Goal: Task Accomplishment & Management: Manage account settings

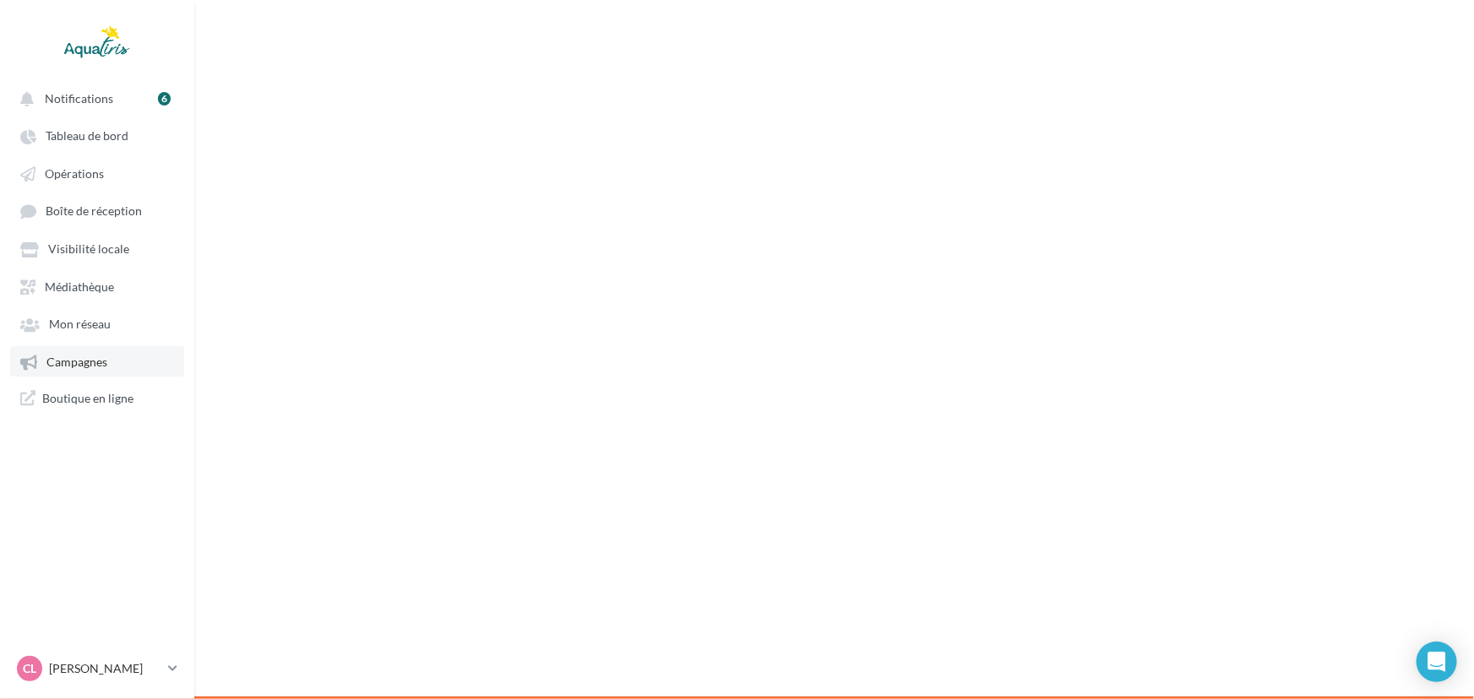
click at [159, 373] on link "Campagnes" at bounding box center [97, 361] width 174 height 30
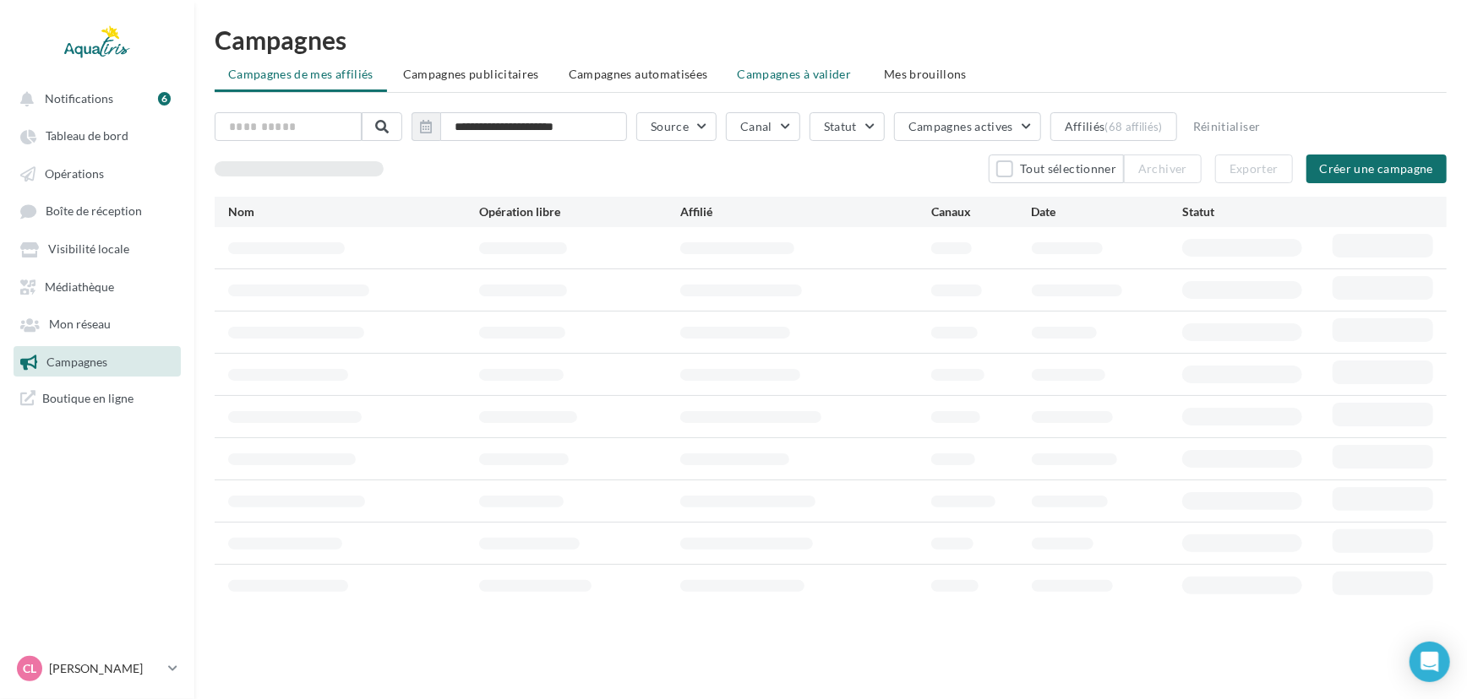
click at [851, 77] on li "Campagnes à valider" at bounding box center [796, 74] width 144 height 30
